Goal: Information Seeking & Learning: Compare options

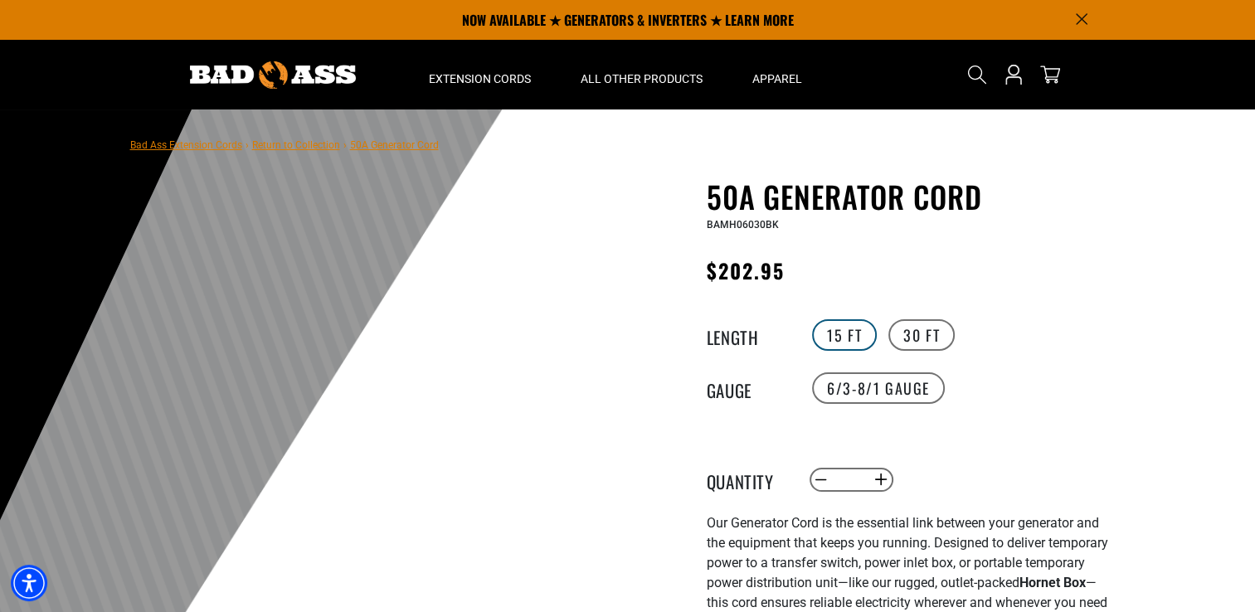
click at [837, 335] on label "15 FT" at bounding box center [844, 335] width 65 height 32
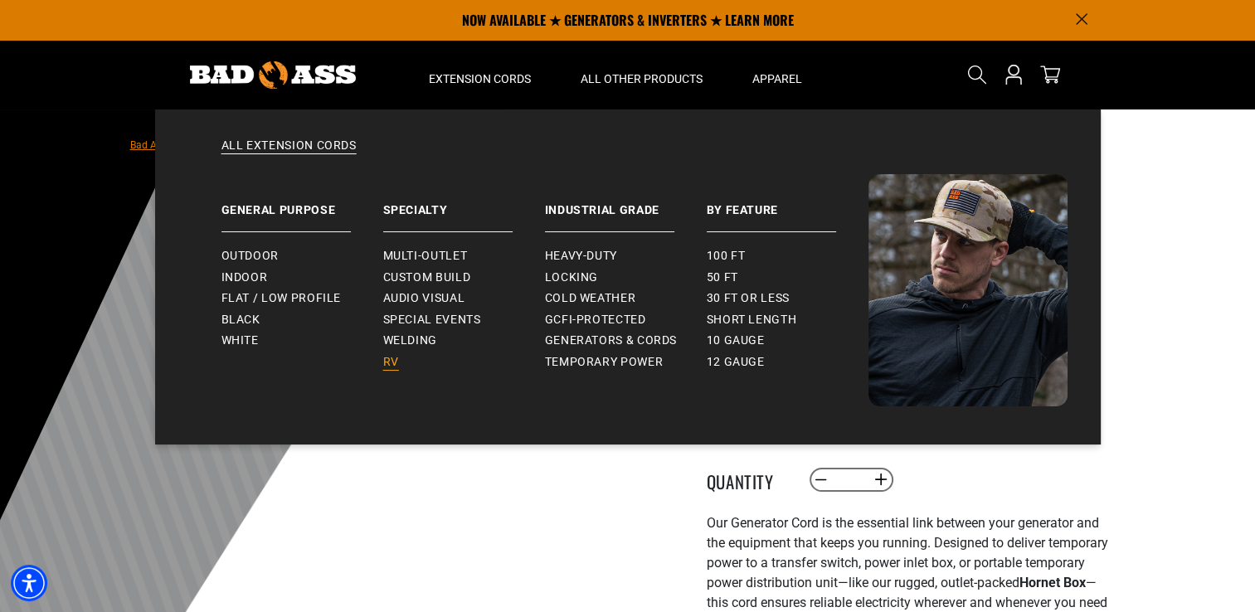
click at [394, 366] on span "RV" at bounding box center [391, 362] width 16 height 15
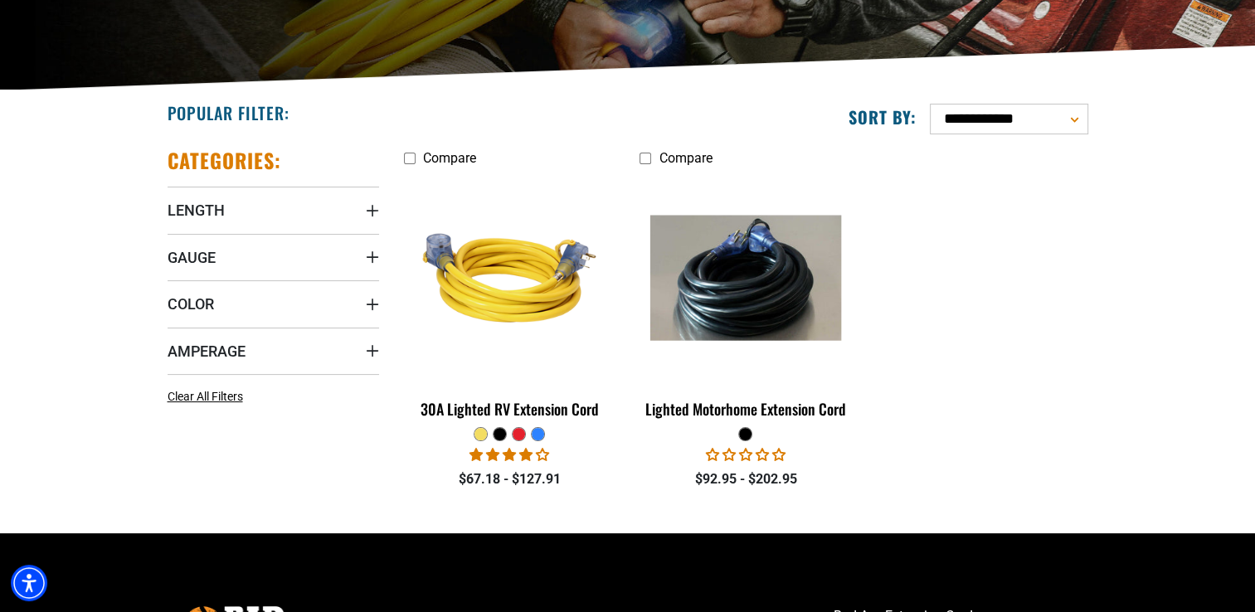
scroll to position [332, 0]
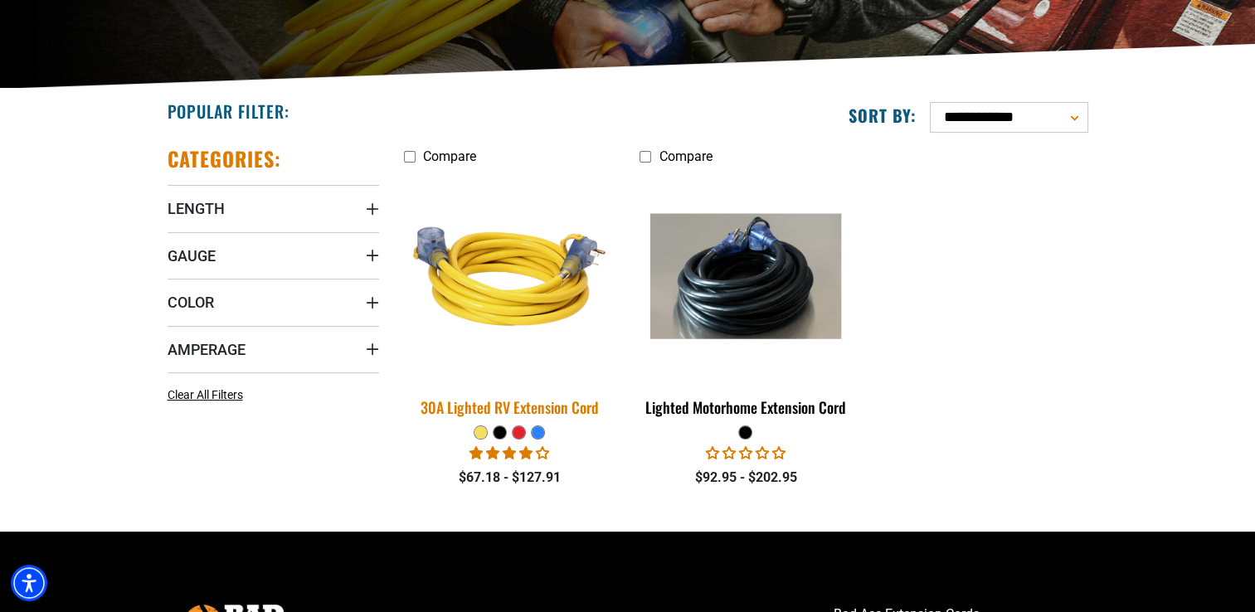
click at [509, 409] on div "30A Lighted RV Extension Cord" at bounding box center [509, 407] width 211 height 15
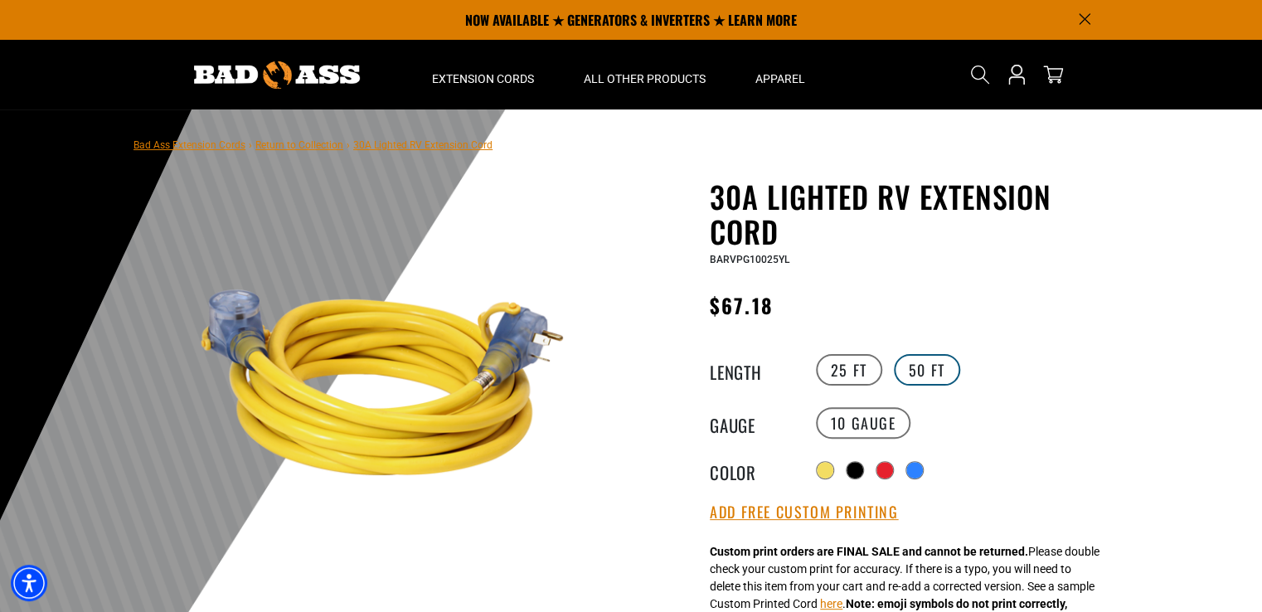
click at [916, 371] on label "50 FT" at bounding box center [927, 370] width 66 height 32
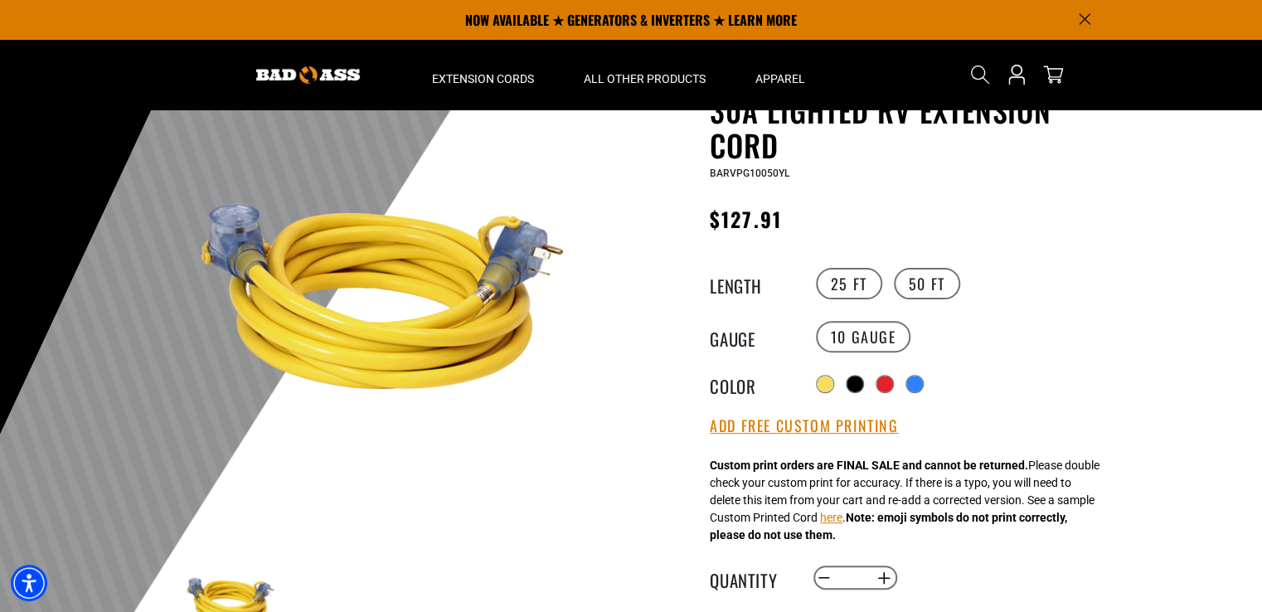
scroll to position [83, 0]
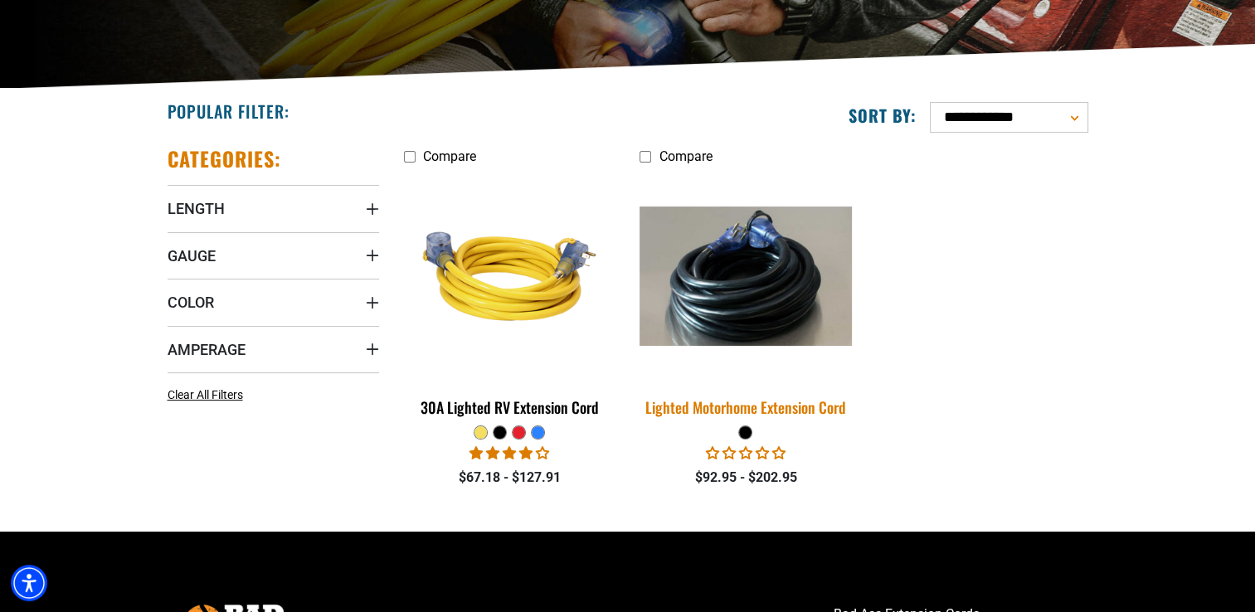
click at [751, 406] on div "Lighted Motorhome Extension Cord" at bounding box center [744, 407] width 211 height 15
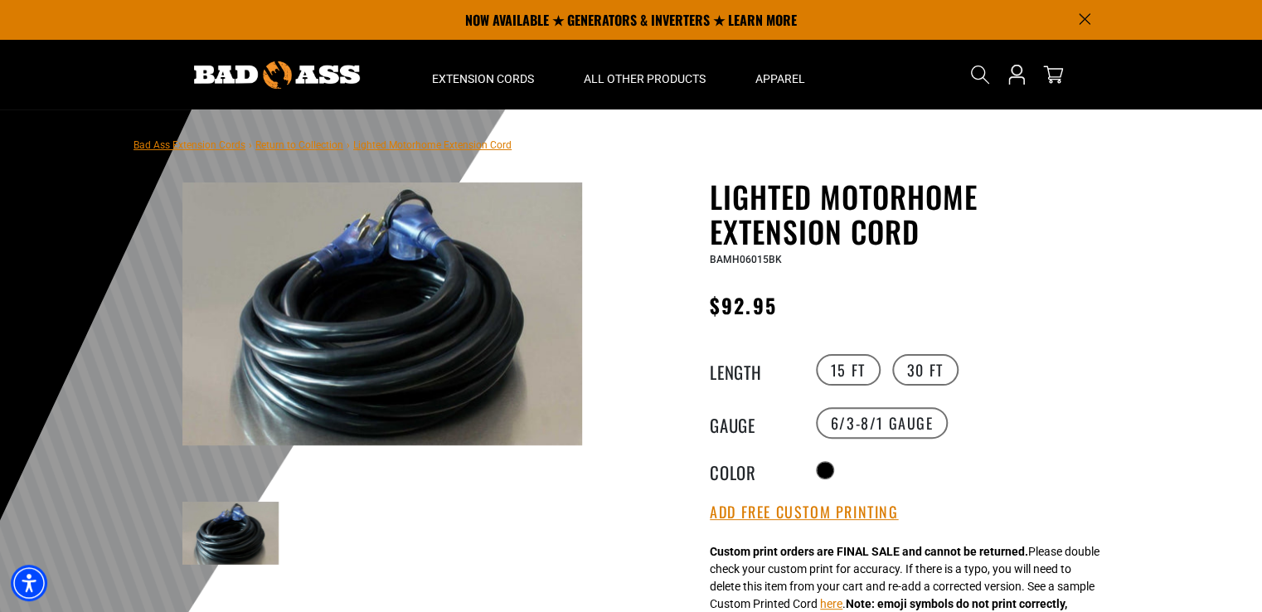
click at [378, 248] on img at bounding box center [382, 313] width 400 height 263
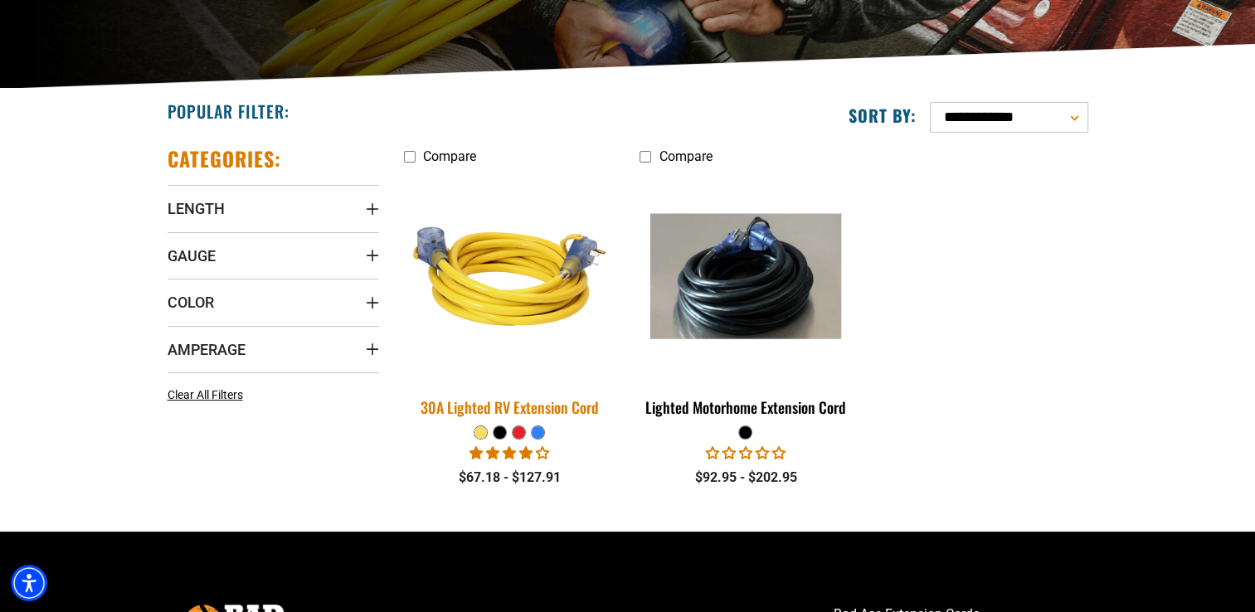
click at [480, 406] on div "30A Lighted RV Extension Cord" at bounding box center [509, 407] width 211 height 15
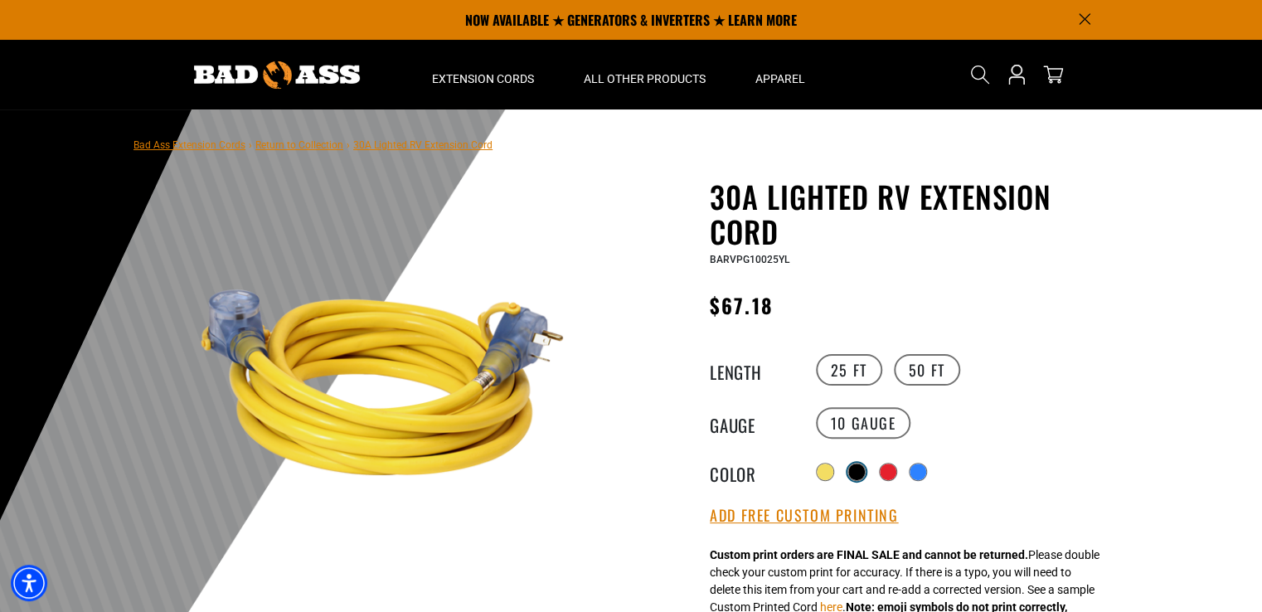
click at [859, 471] on div at bounding box center [856, 472] width 17 height 17
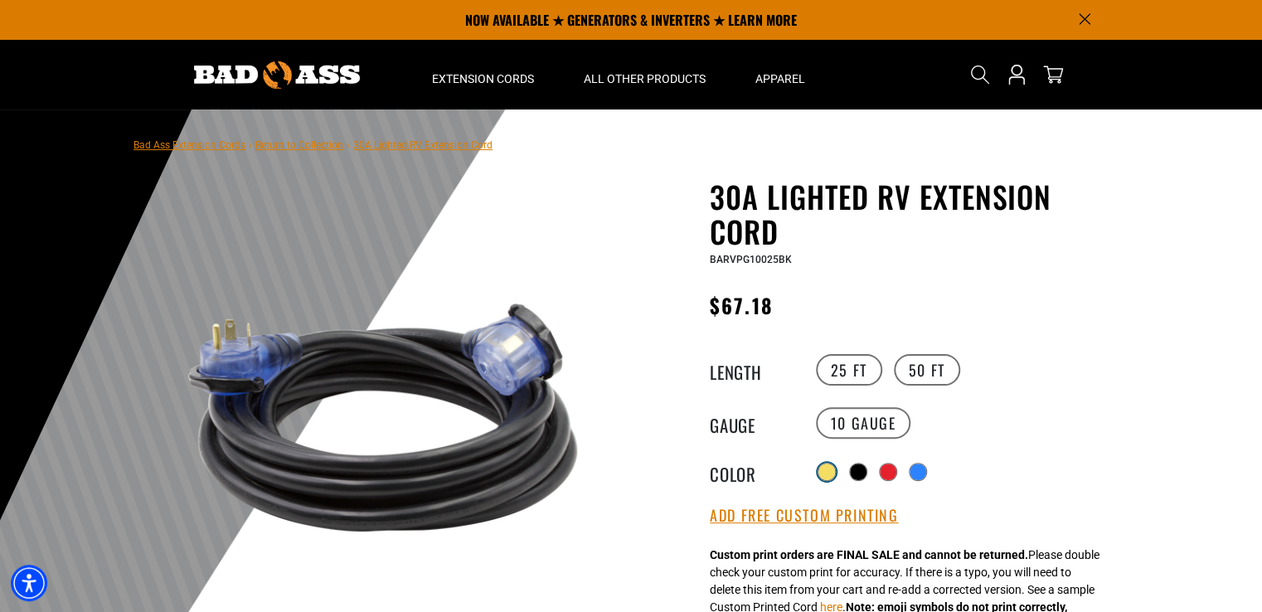
click at [822, 466] on div at bounding box center [827, 472] width 17 height 17
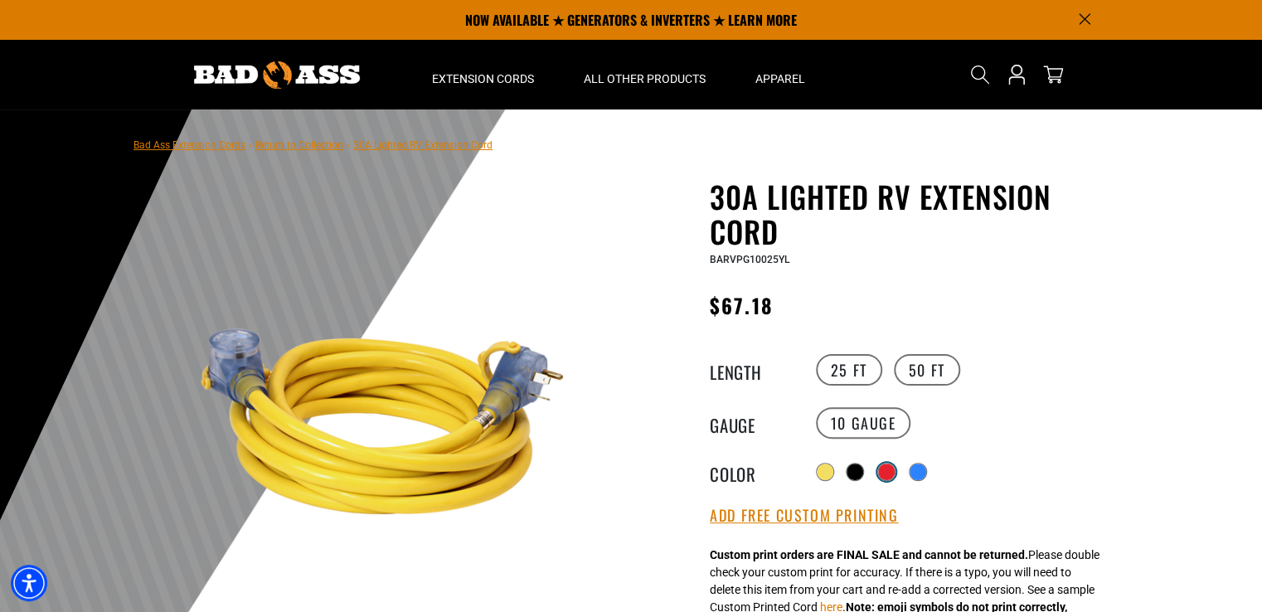
click at [888, 474] on div at bounding box center [886, 472] width 17 height 17
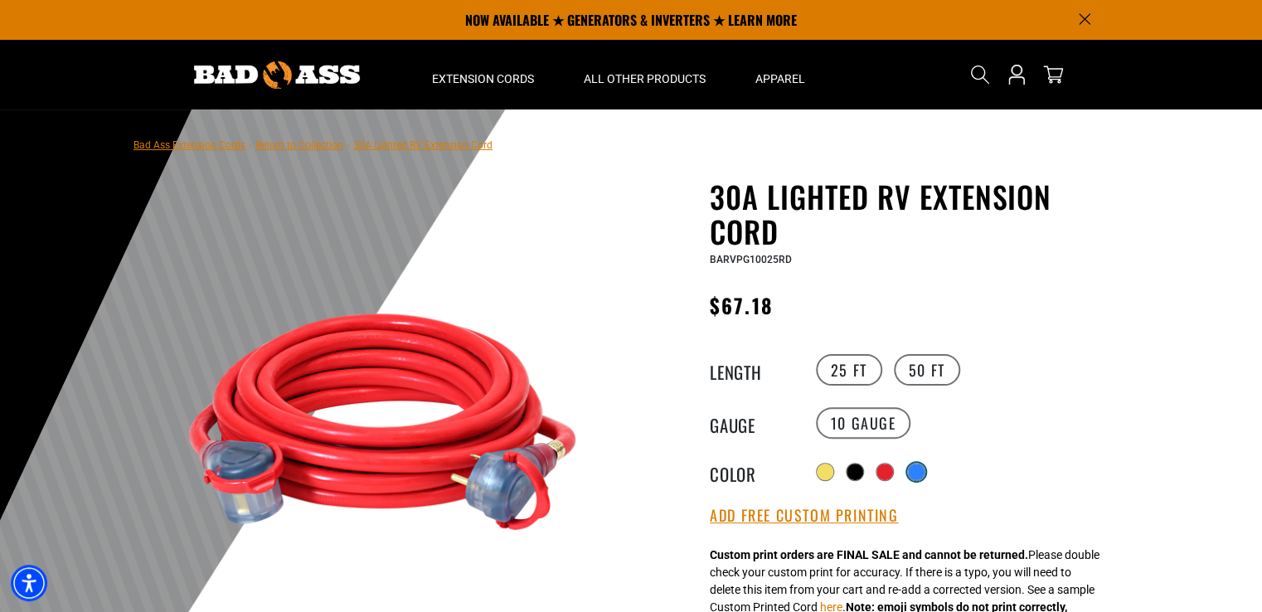
click at [916, 471] on div at bounding box center [916, 472] width 17 height 17
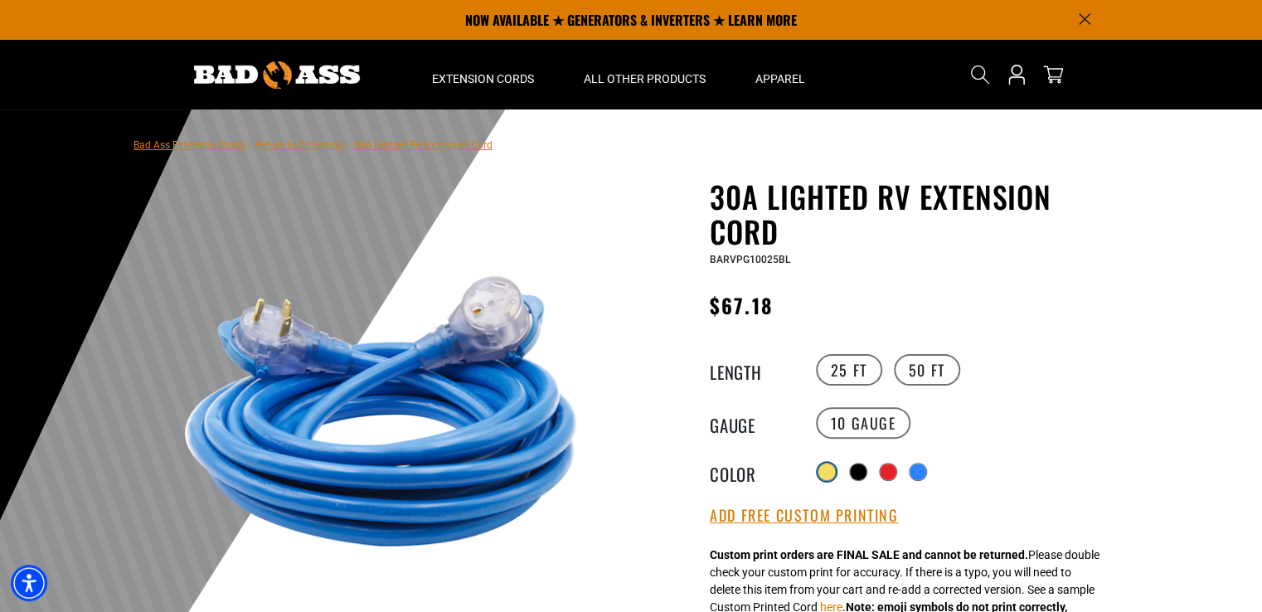
click at [829, 473] on div at bounding box center [827, 472] width 17 height 17
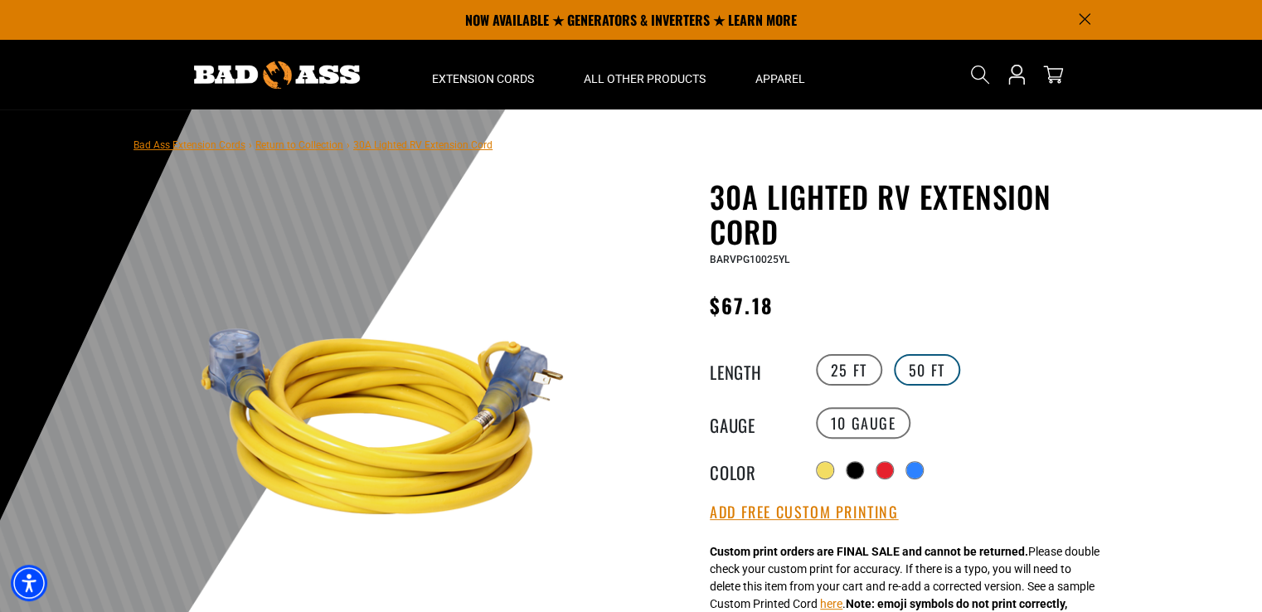
click at [910, 371] on label "50 FT" at bounding box center [927, 370] width 66 height 32
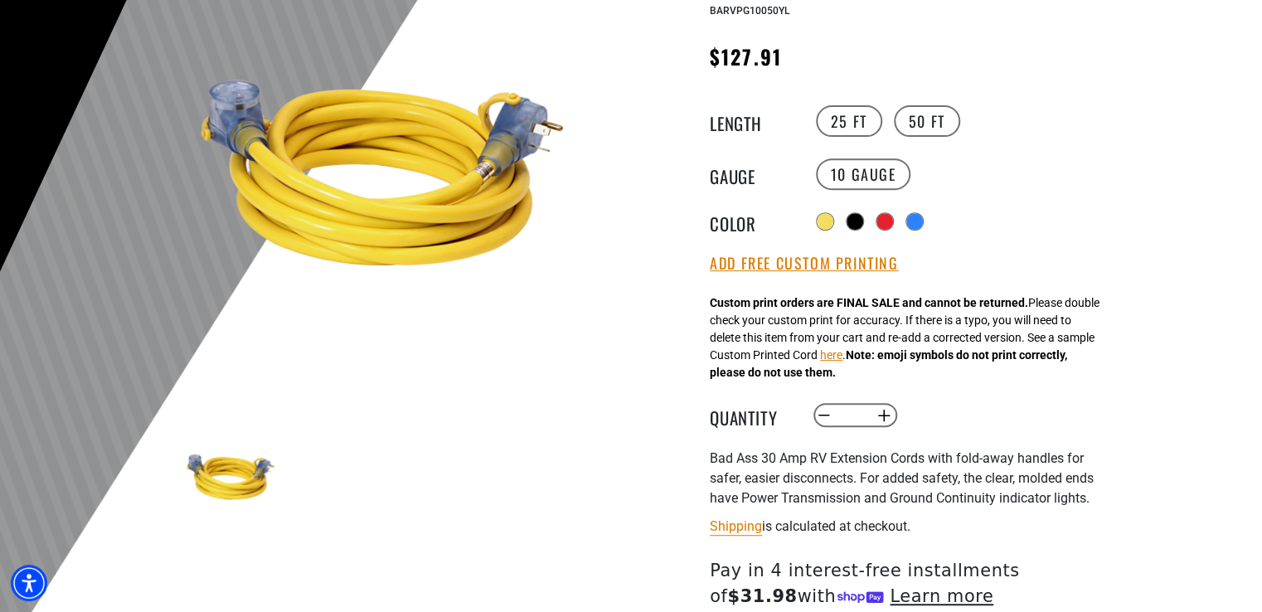
scroll to position [415, 0]
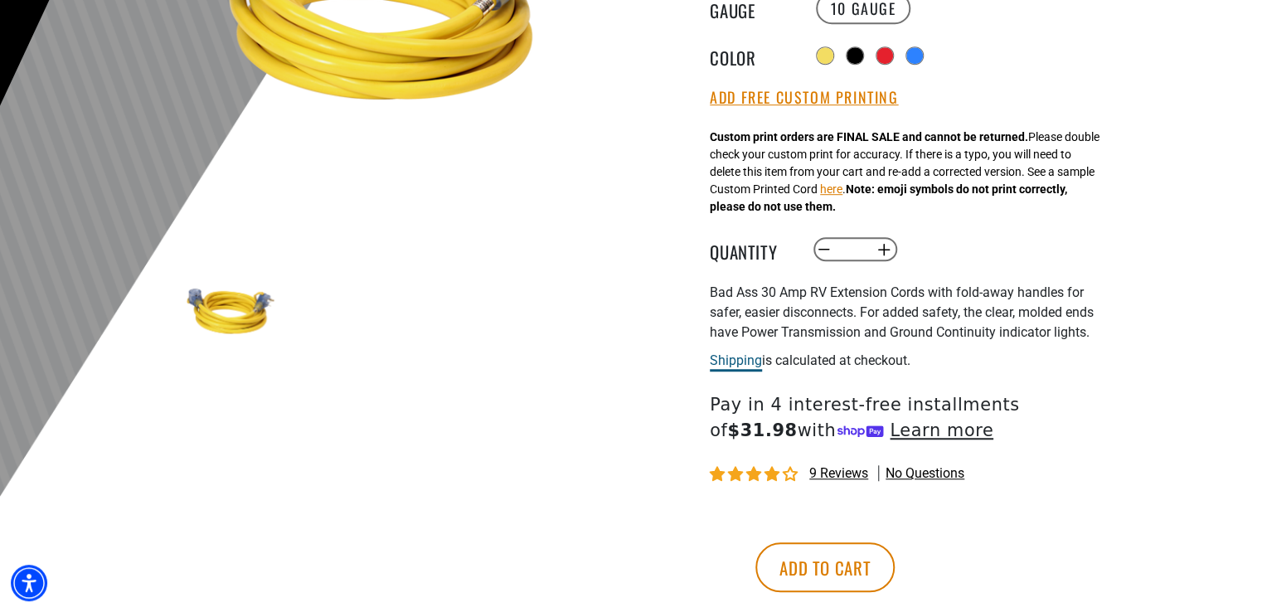
click at [730, 367] on link "Shipping" at bounding box center [736, 360] width 52 height 16
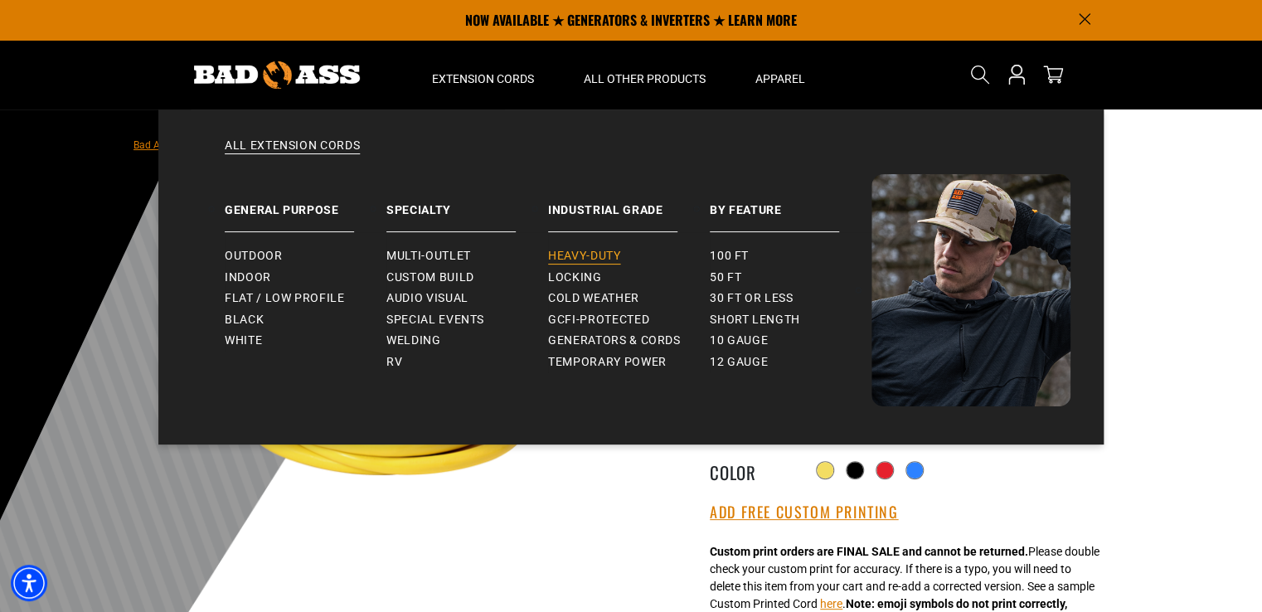
click at [595, 260] on span "Heavy-Duty" at bounding box center [584, 256] width 72 height 15
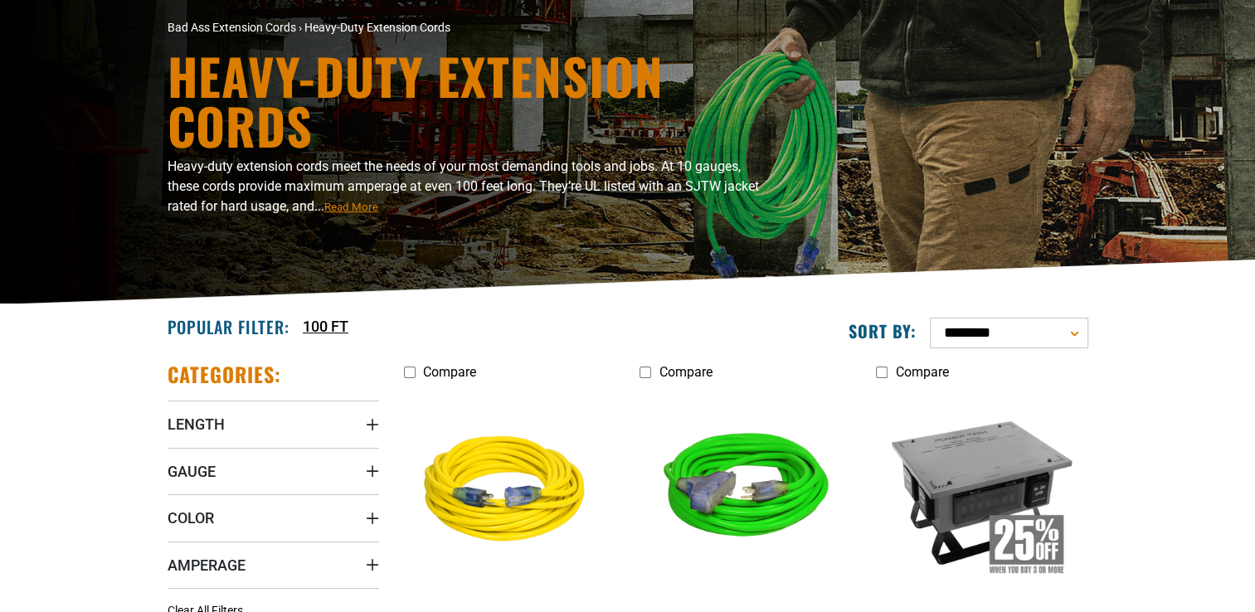
scroll to position [415, 0]
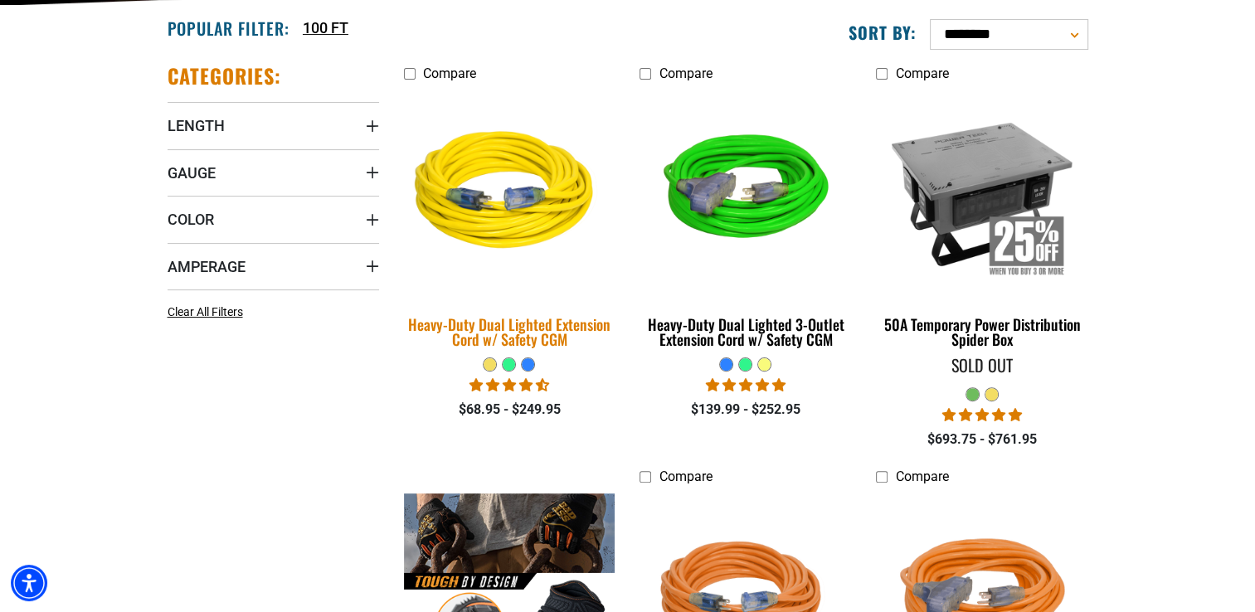
click at [531, 334] on div "Heavy-Duty Dual Lighted Extension Cord w/ Safety CGM" at bounding box center [509, 332] width 211 height 30
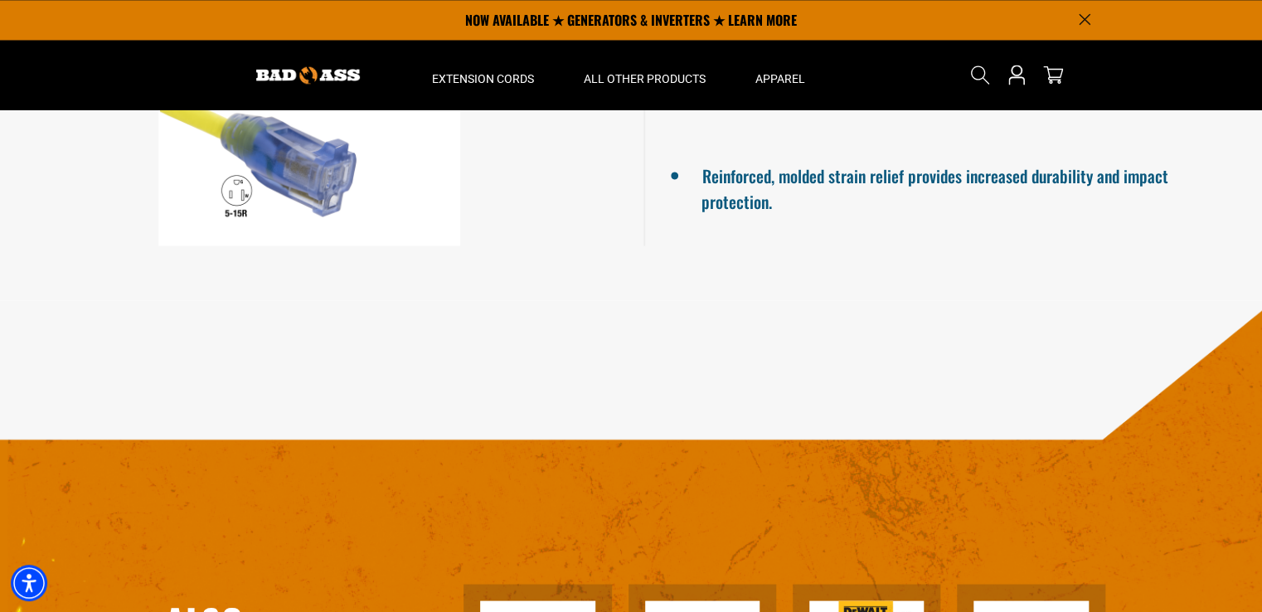
scroll to position [912, 0]
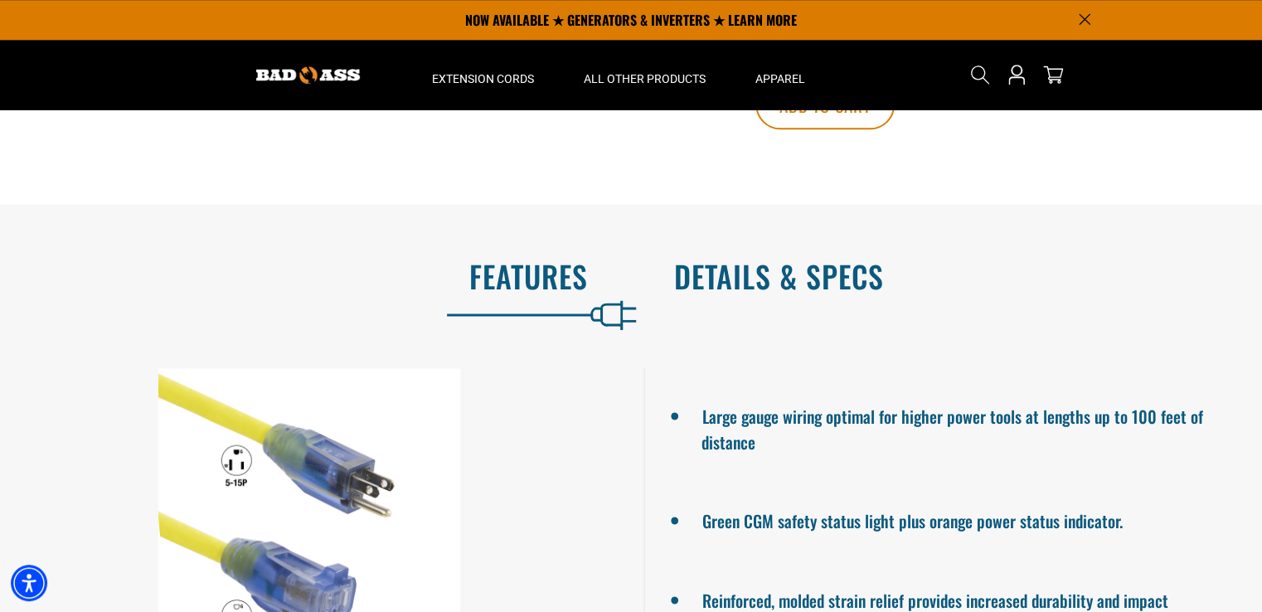
click at [786, 275] on h2 "Details & Specs" at bounding box center [950, 276] width 553 height 35
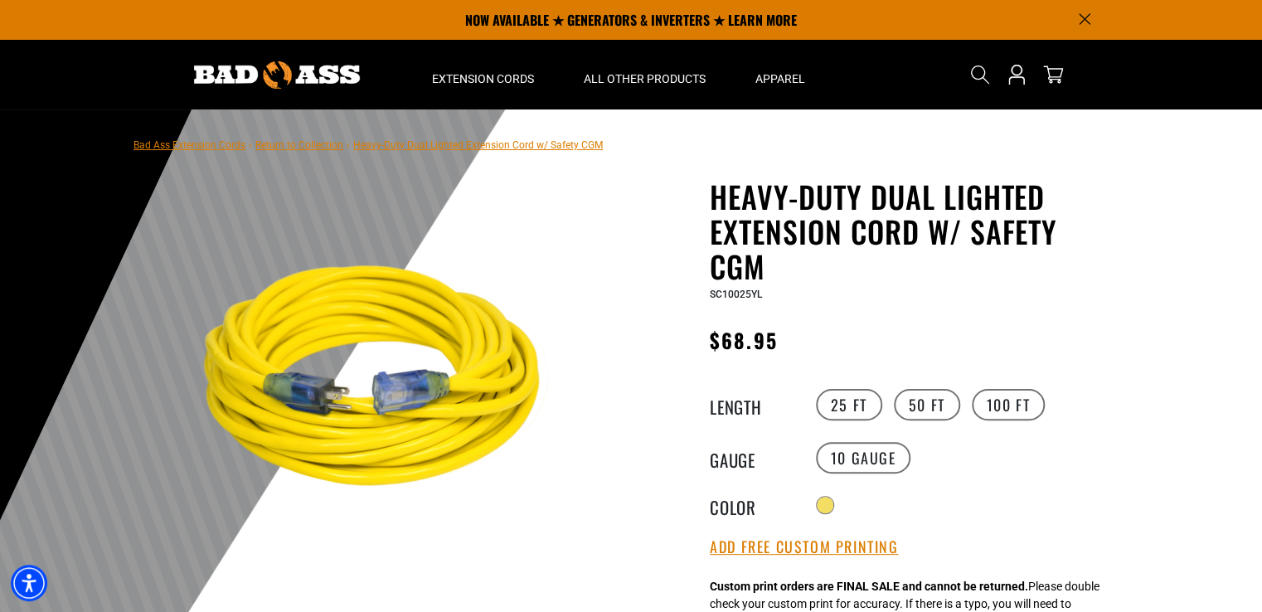
scroll to position [0, 0]
click at [919, 405] on label "50 FT" at bounding box center [927, 405] width 66 height 32
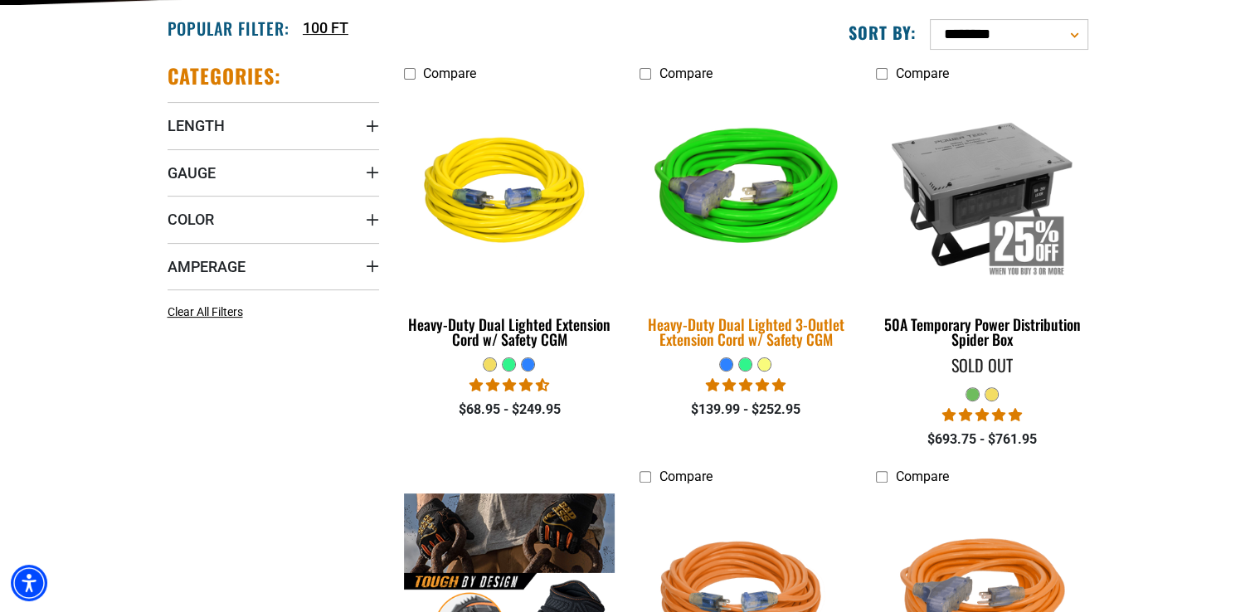
click at [752, 336] on div "Heavy-Duty Dual Lighted 3-Outlet Extension Cord w/ Safety CGM" at bounding box center [744, 332] width 211 height 30
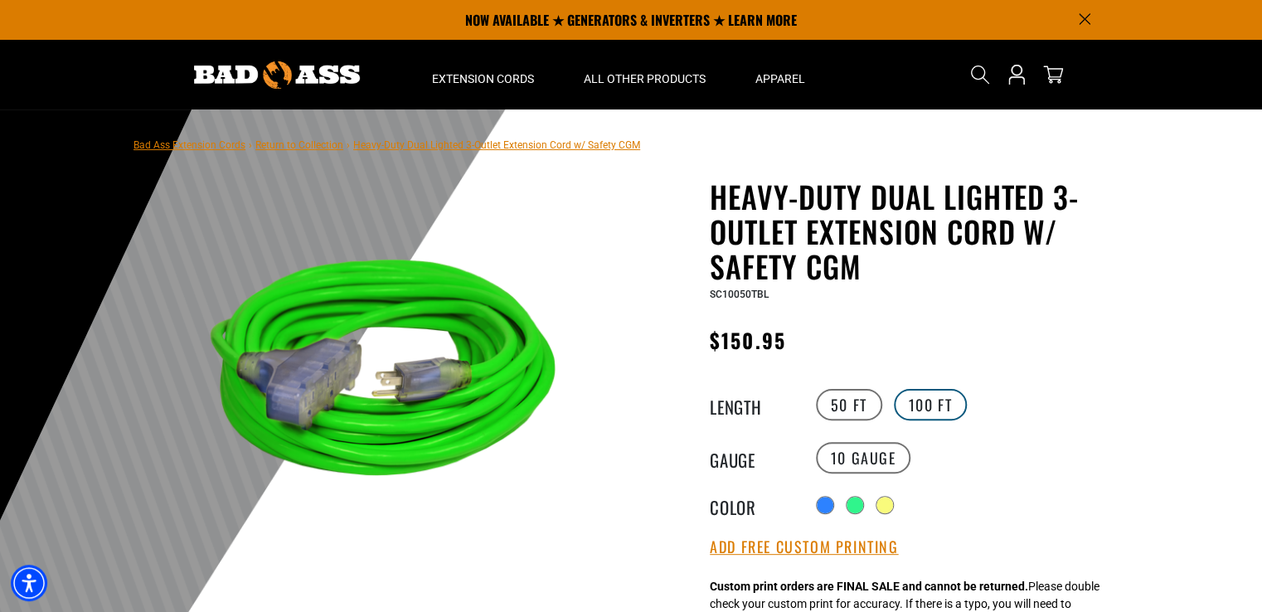
click at [912, 406] on label "100 FT" at bounding box center [931, 405] width 74 height 32
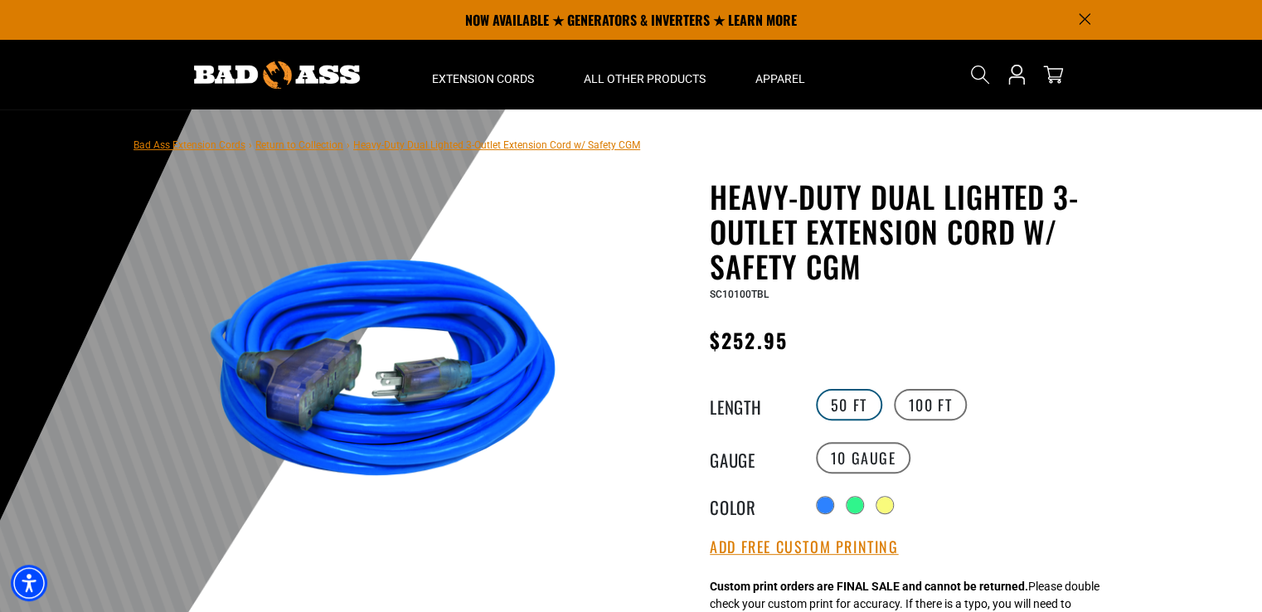
click at [844, 403] on label "50 FT" at bounding box center [849, 405] width 66 height 32
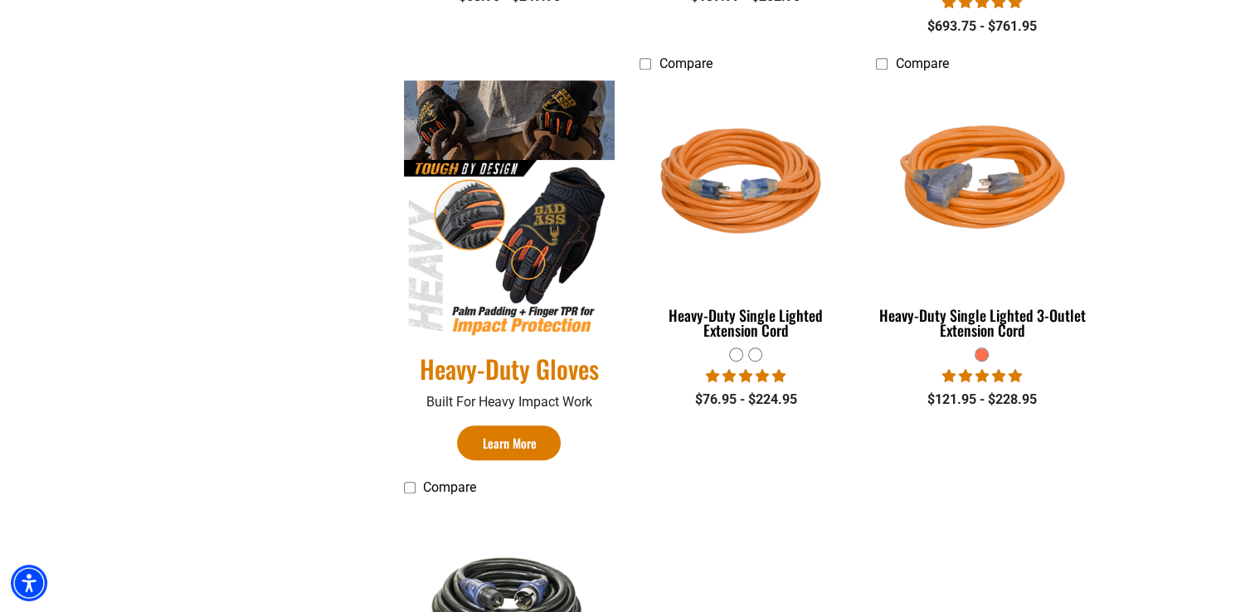
scroll to position [829, 0]
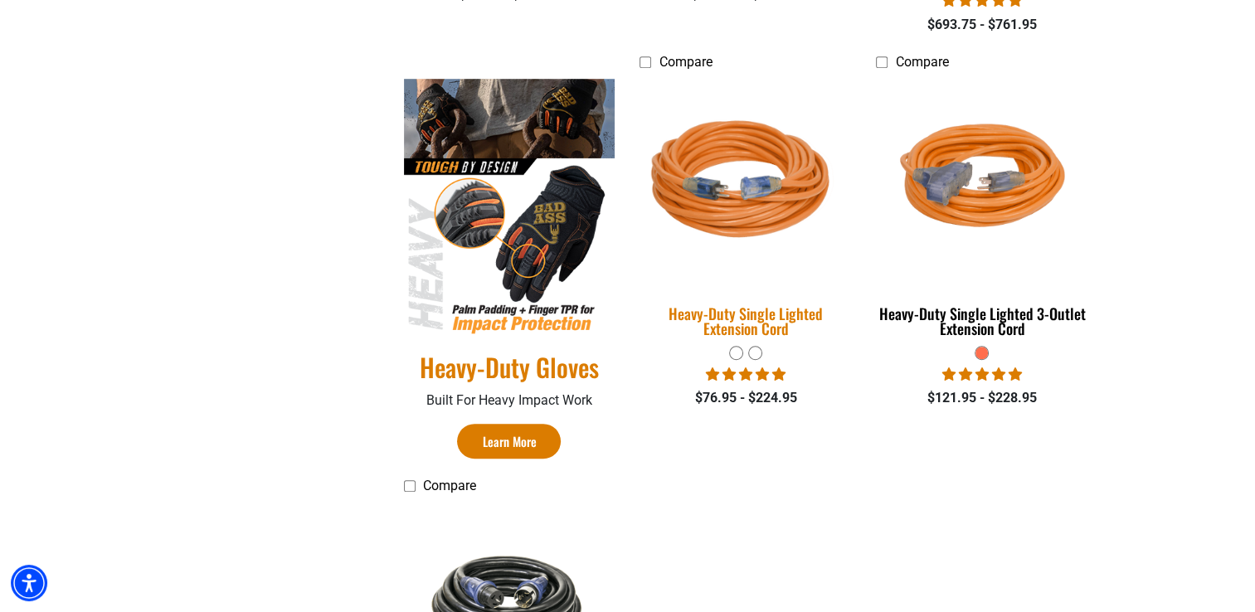
click at [766, 316] on div "Heavy-Duty Single Lighted Extension Cord" at bounding box center [744, 321] width 211 height 30
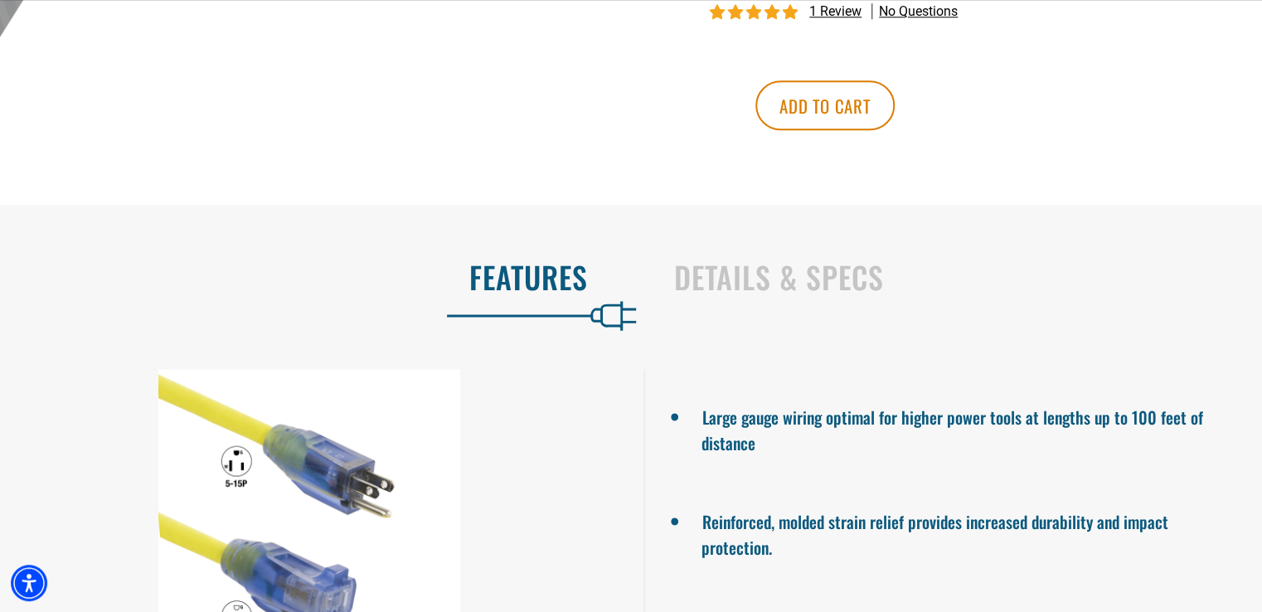
scroll to position [912, 0]
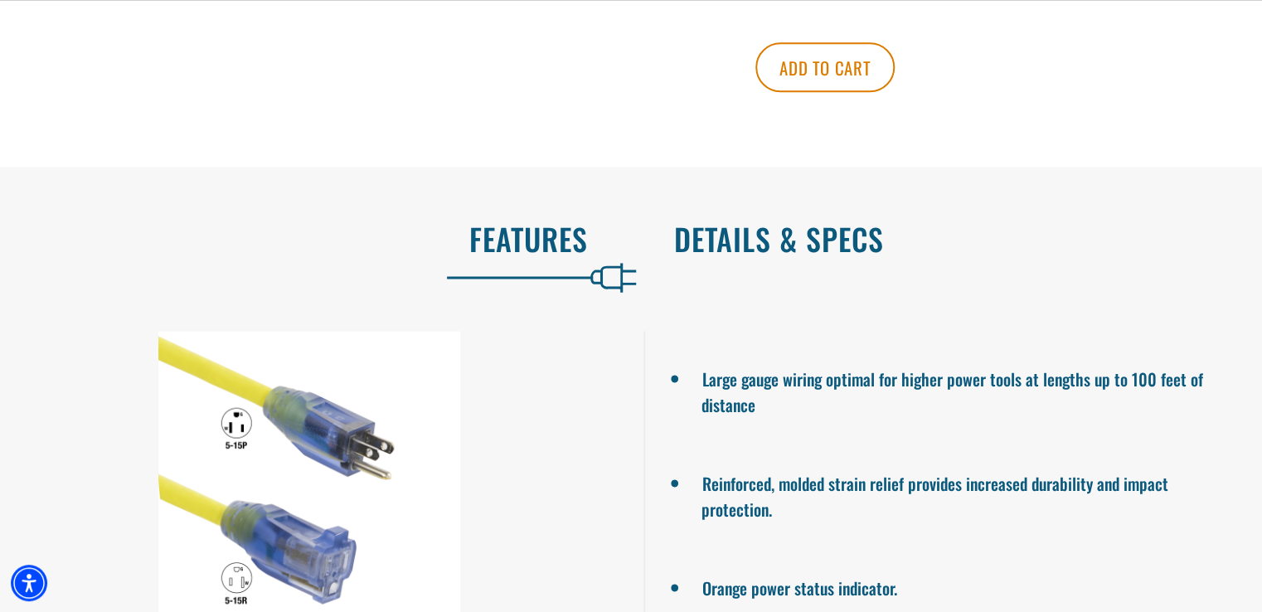
click at [838, 256] on h2 "Details & Specs" at bounding box center [950, 238] width 553 height 35
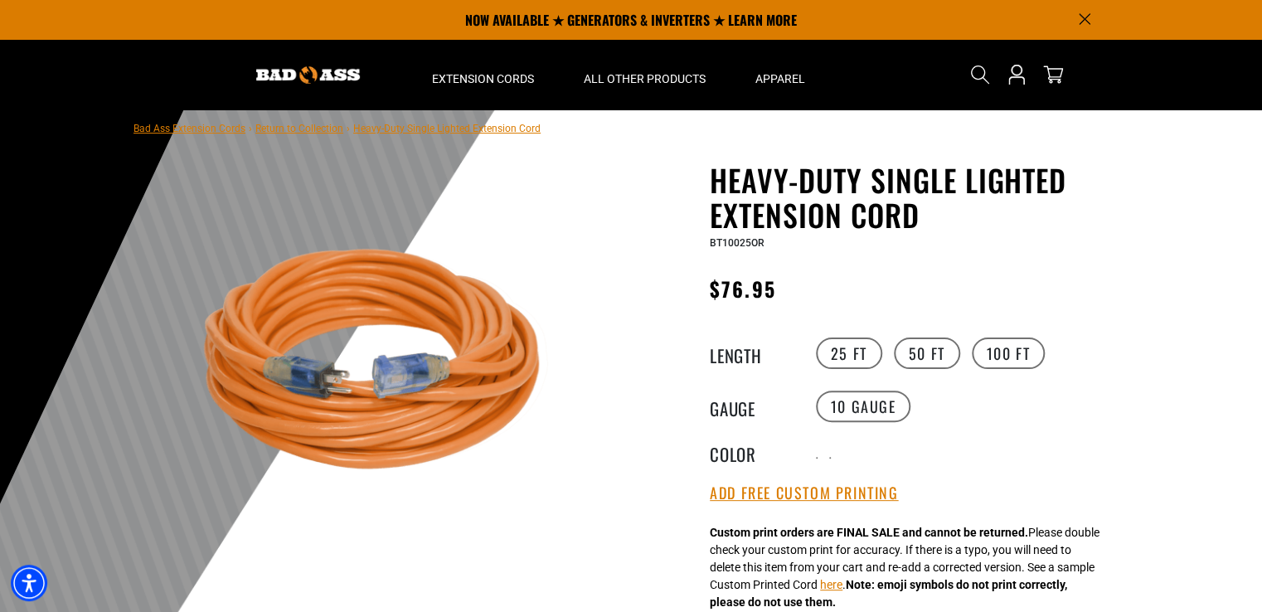
scroll to position [0, 0]
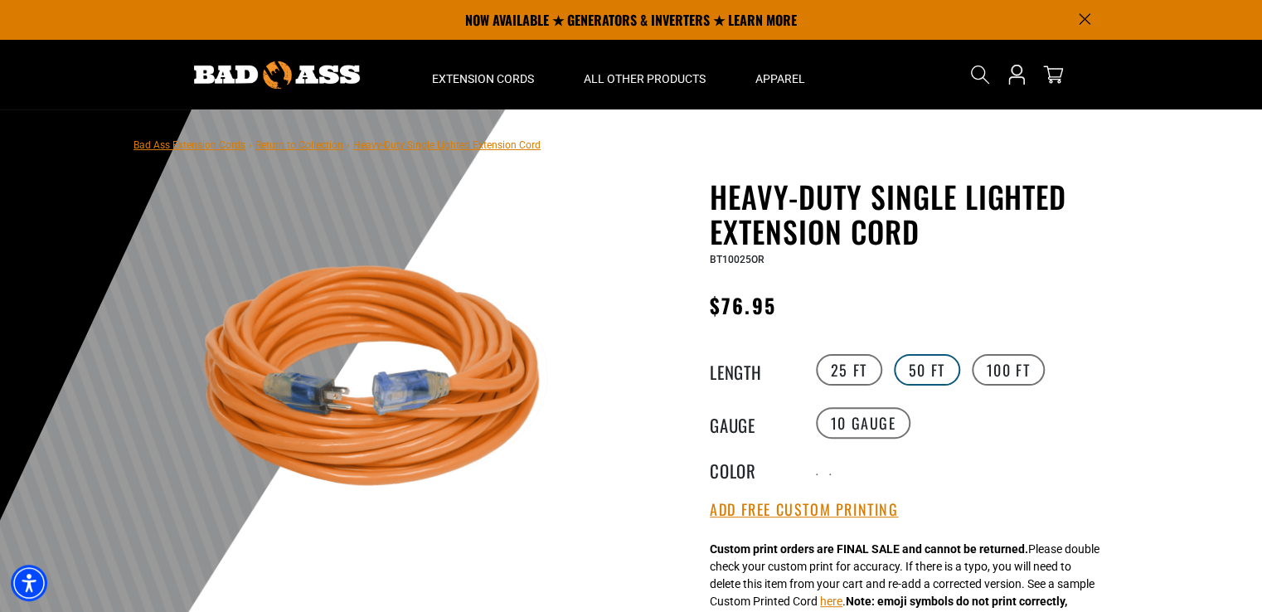
click at [929, 364] on label "50 FT" at bounding box center [927, 370] width 66 height 32
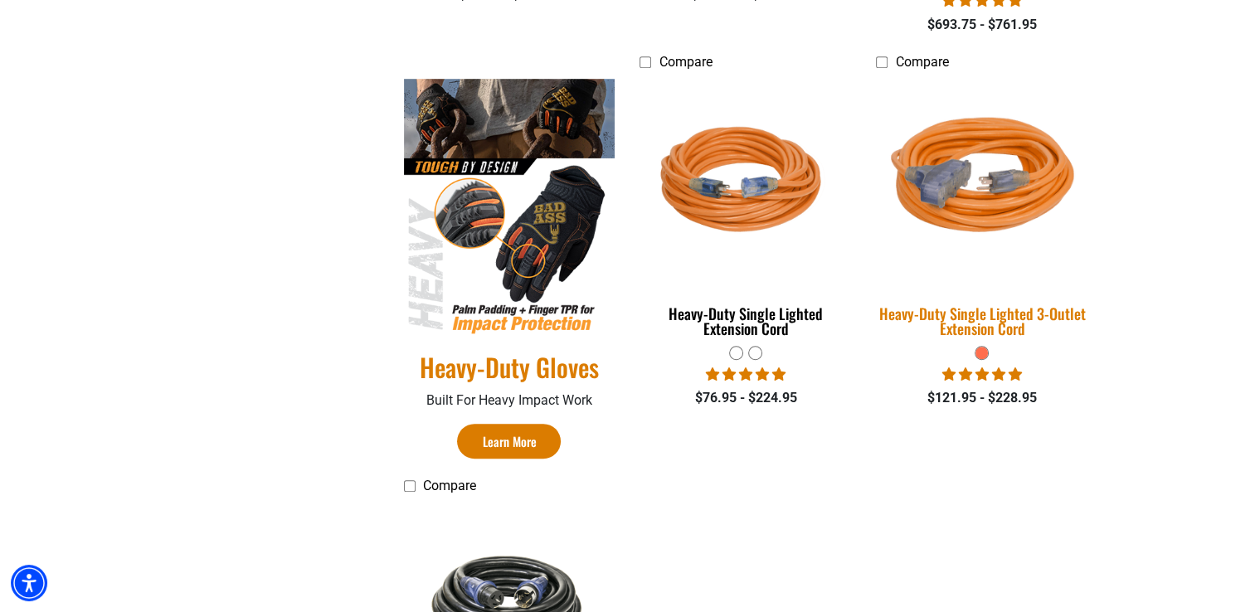
click at [965, 323] on div "Heavy-Duty Single Lighted 3-Outlet Extension Cord" at bounding box center [981, 321] width 211 height 30
